Goal: Task Accomplishment & Management: Use online tool/utility

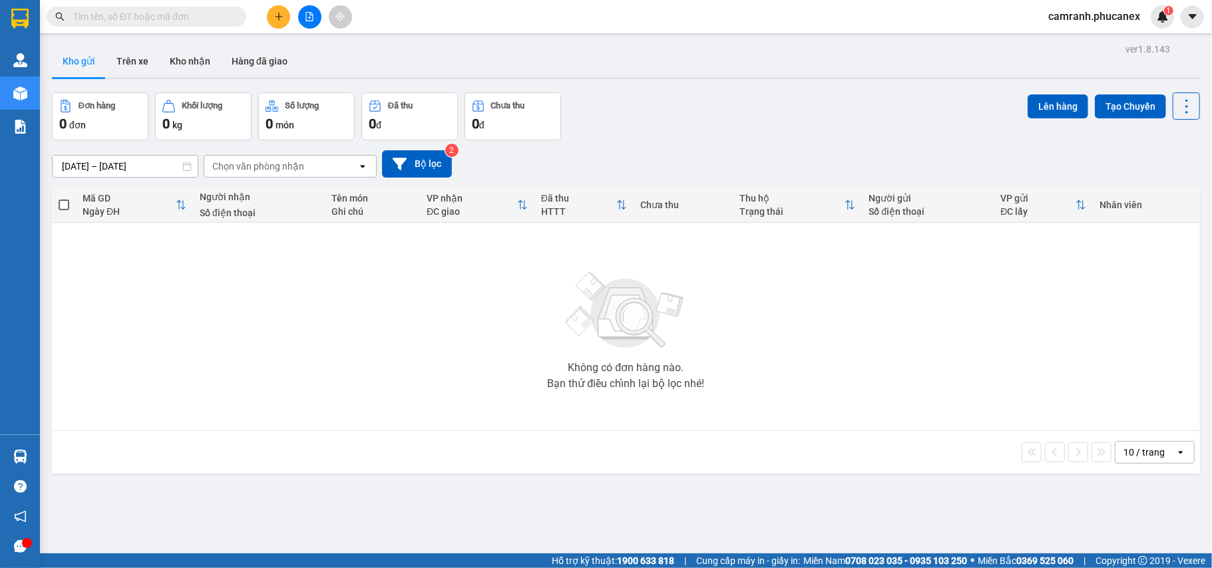
click at [136, 23] on input "text" at bounding box center [151, 16] width 157 height 15
paste input "Q51309250024"
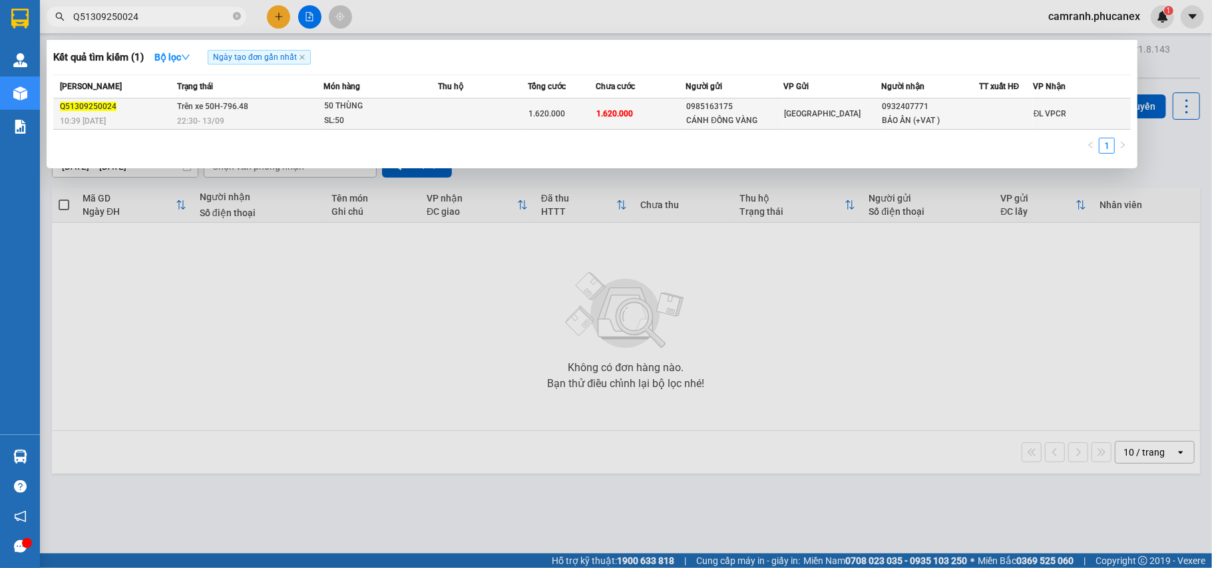
type input "Q51309250024"
click at [544, 120] on div "1.620.000" at bounding box center [561, 113] width 67 height 15
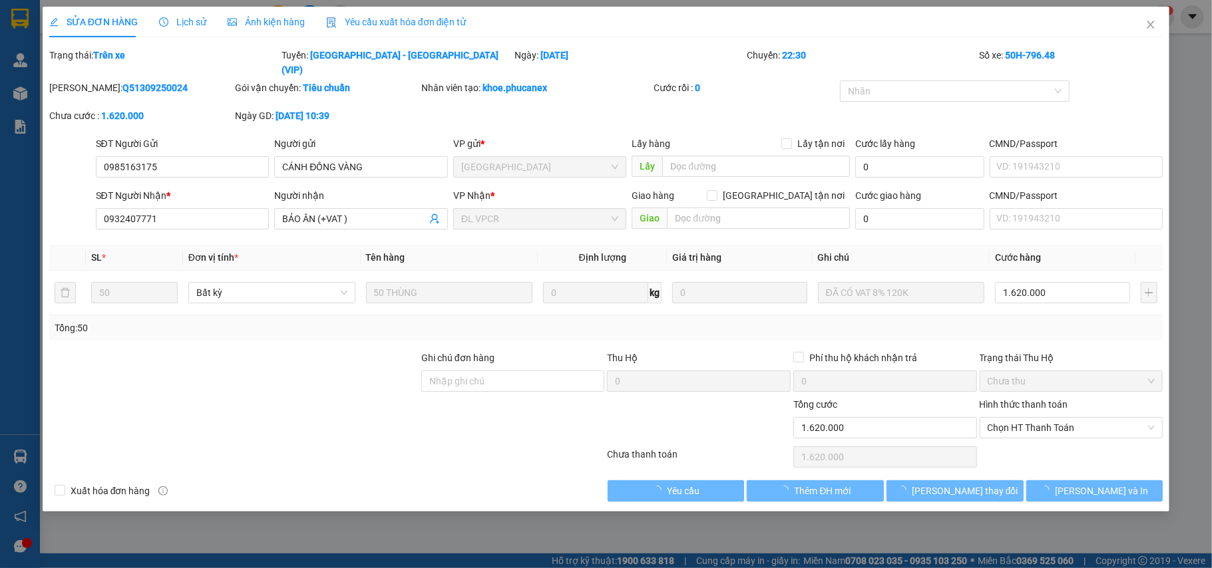
type input "0985163175"
type input "CÁNH ĐỒNG VÀNG"
type input "0932407771"
type input "BẢO ÂN (+VAT )"
type input "1.620.000"
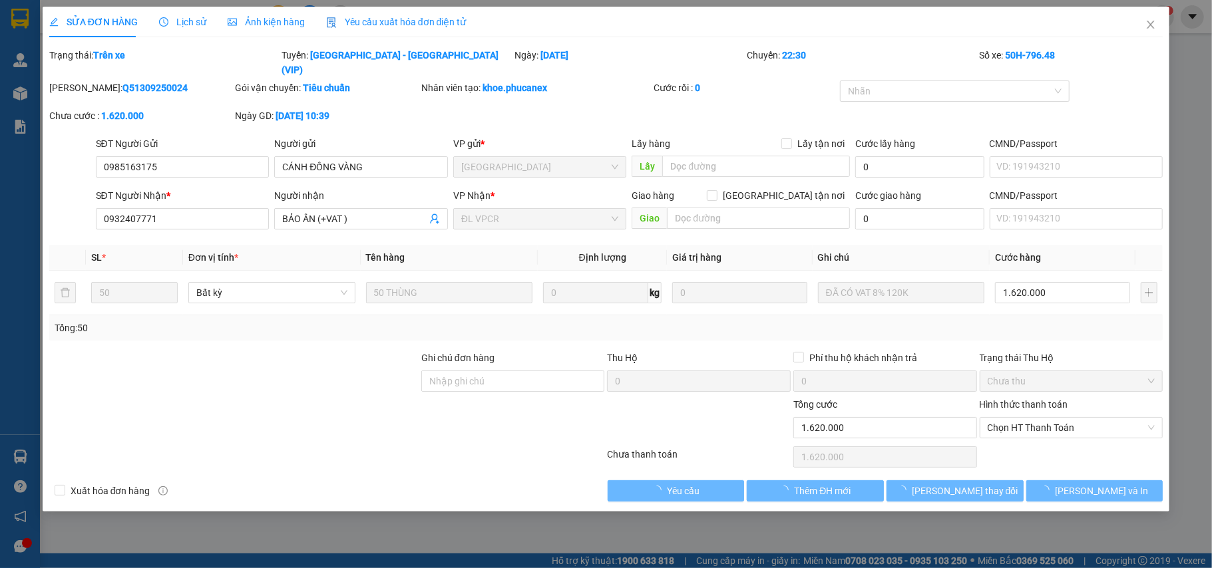
type input "1.620.000"
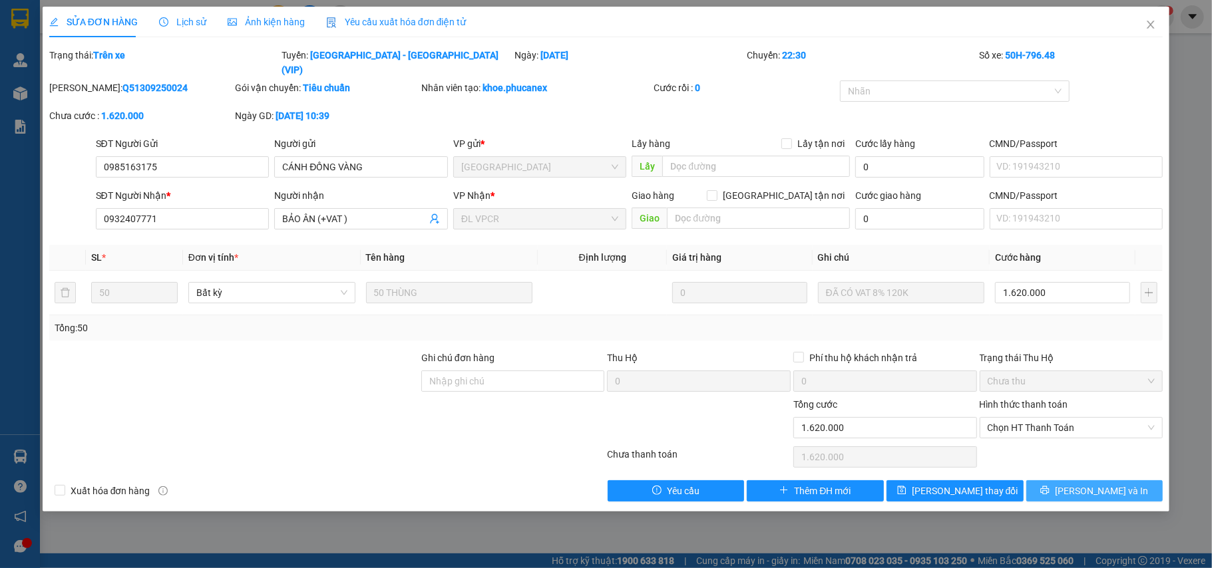
click at [1109, 488] on button "Lưu và In" at bounding box center [1094, 491] width 137 height 21
